Goal: Find specific page/section: Find specific page/section

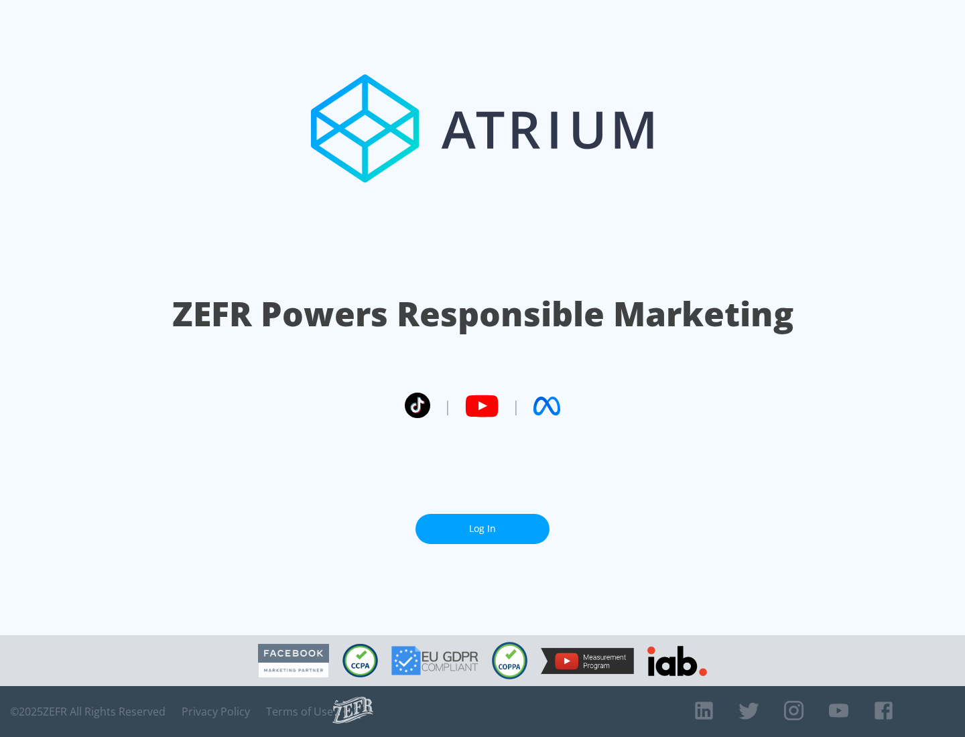
click at [482, 523] on link "Log In" at bounding box center [482, 529] width 134 height 30
